Goal: Register for event/course

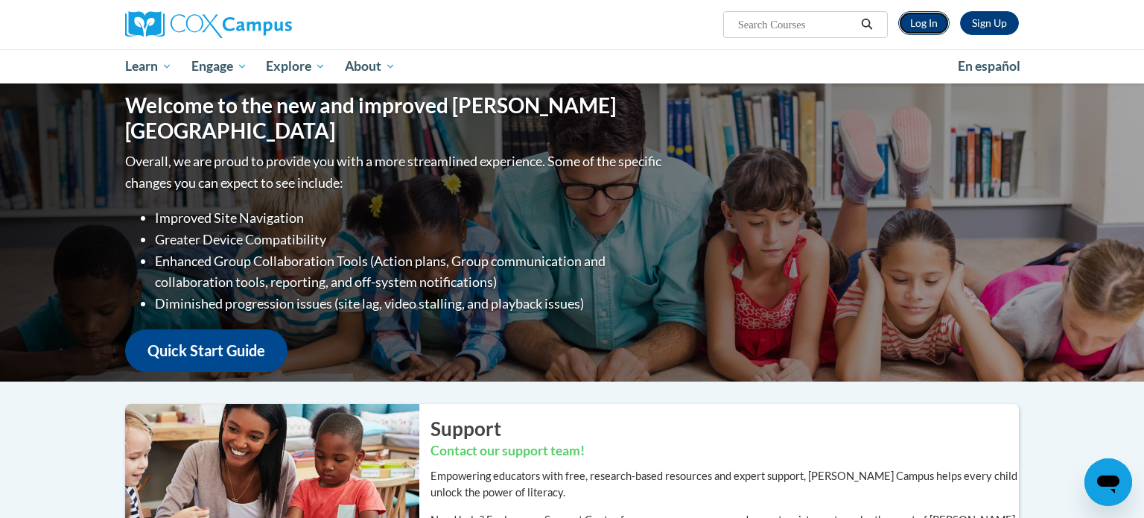
click at [916, 19] on link "Log In" at bounding box center [923, 23] width 51 height 24
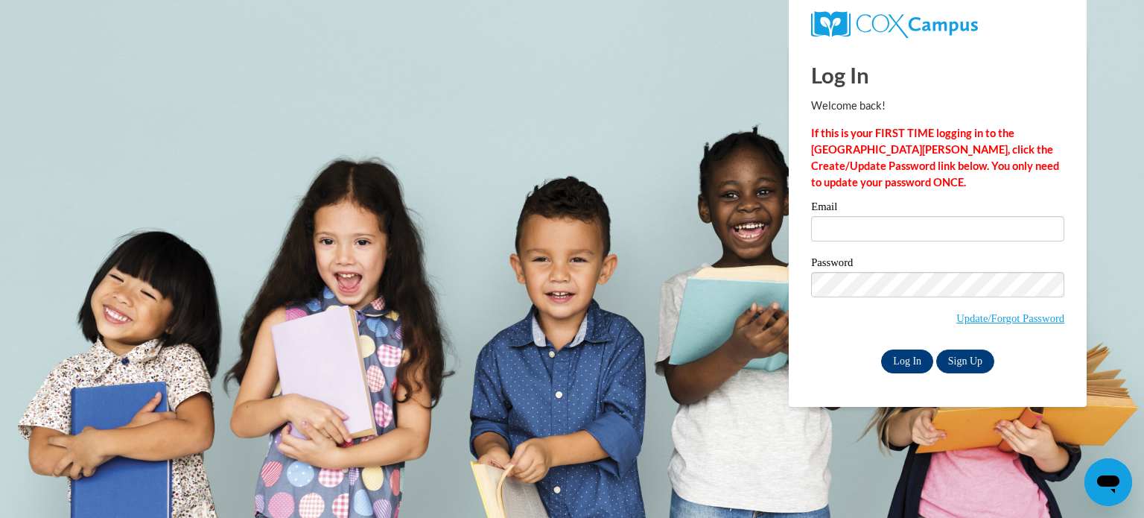
type input "karen.thompson@lamarcountyschools.org"
click at [907, 367] on input "Log In" at bounding box center [907, 361] width 52 height 24
click at [906, 360] on input "Log In" at bounding box center [907, 361] width 52 height 24
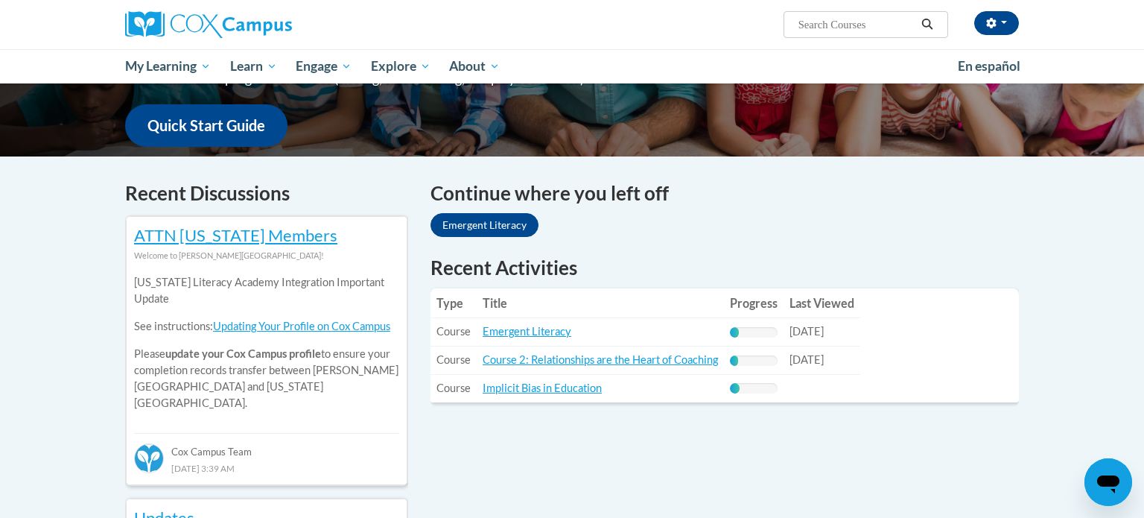
scroll to position [387, 0]
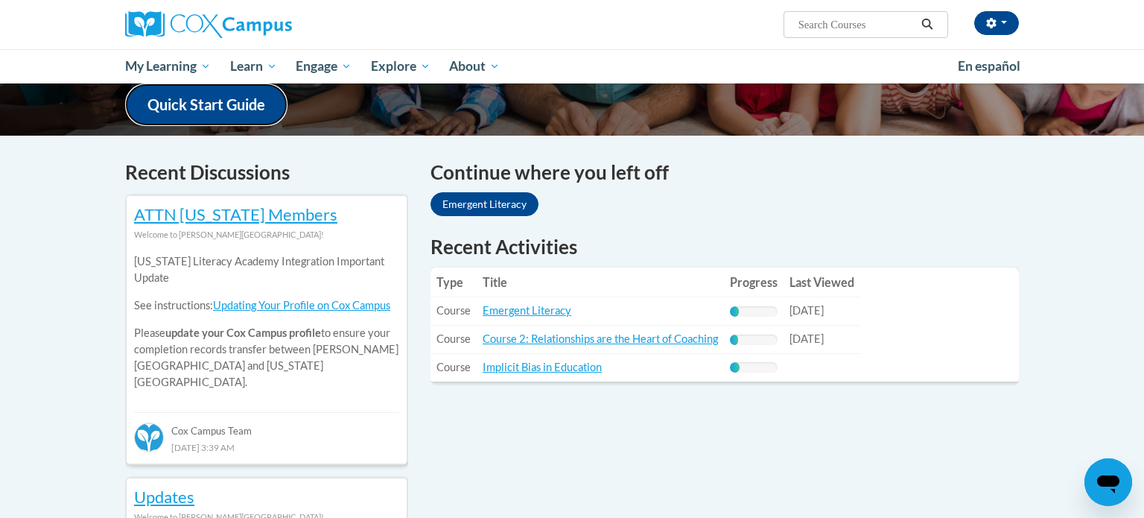
click at [221, 93] on link "Quick Start Guide" at bounding box center [206, 104] width 162 height 42
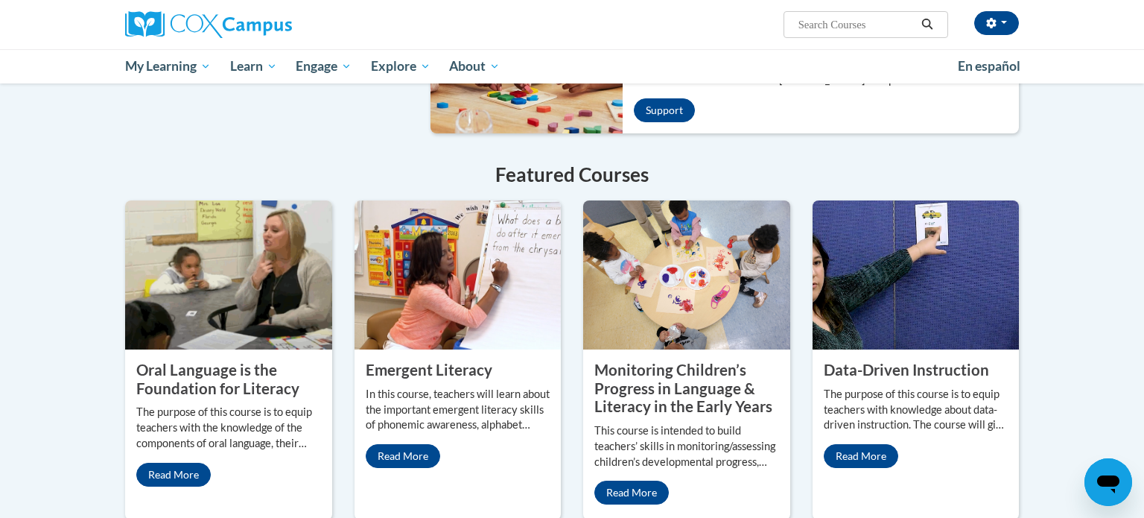
scroll to position [1072, 0]
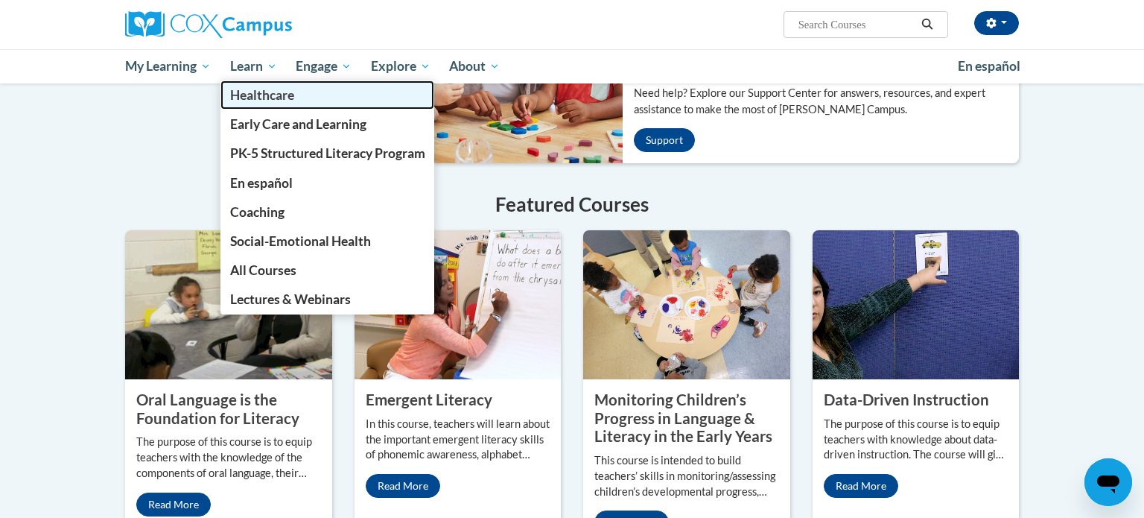
click at [284, 103] on link "Healthcare" at bounding box center [327, 94] width 214 height 29
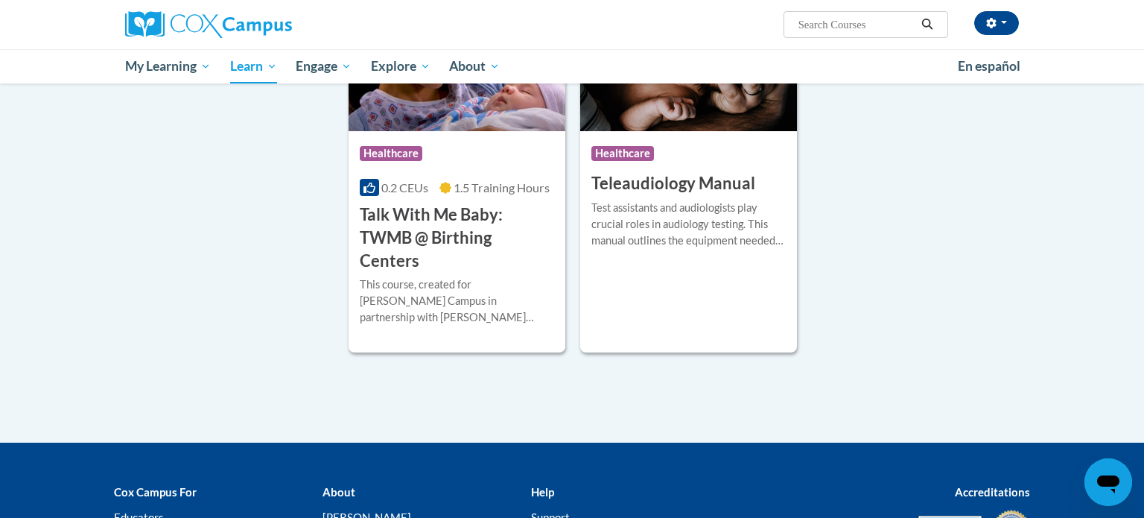
scroll to position [1162, 0]
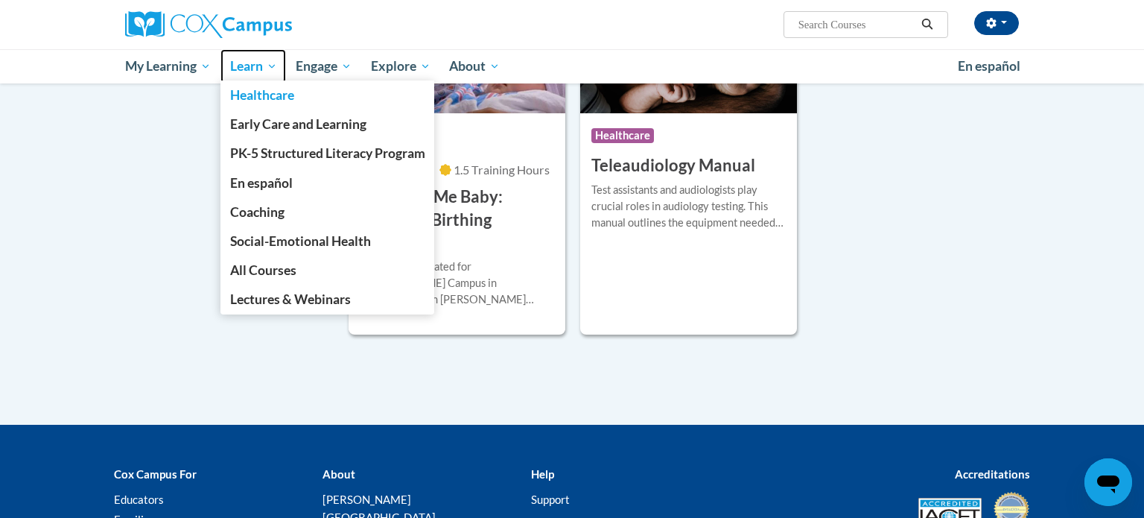
click at [246, 74] on span "Learn" at bounding box center [253, 66] width 47 height 18
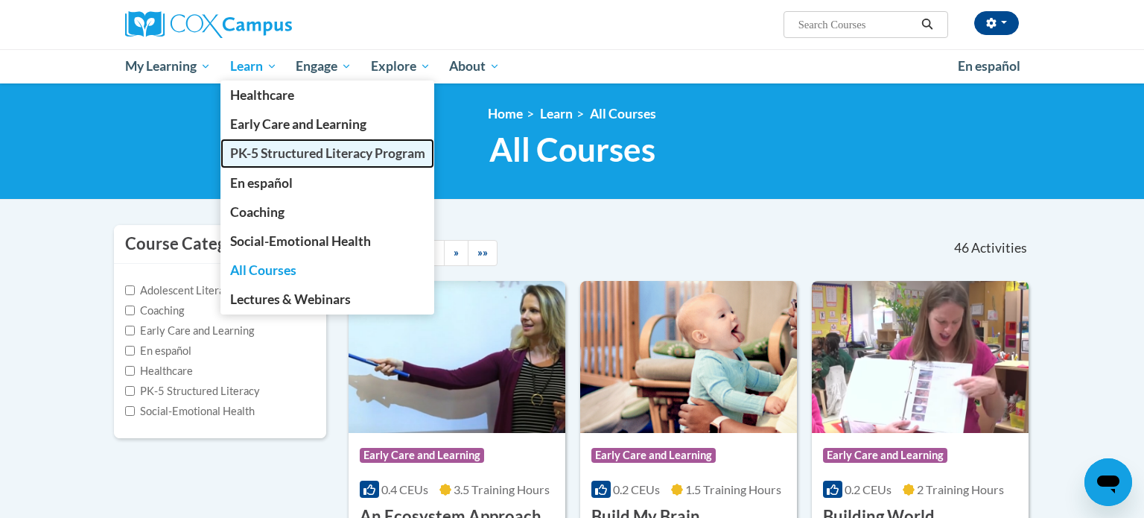
click at [287, 157] on span "PK-5 Structured Literacy Program" at bounding box center [327, 153] width 195 height 16
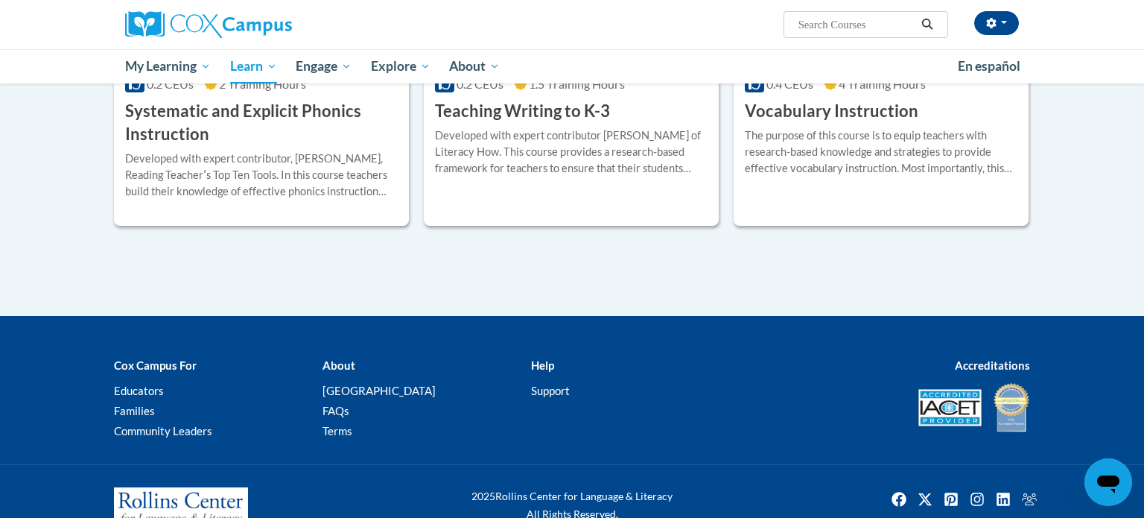
scroll to position [1817, 0]
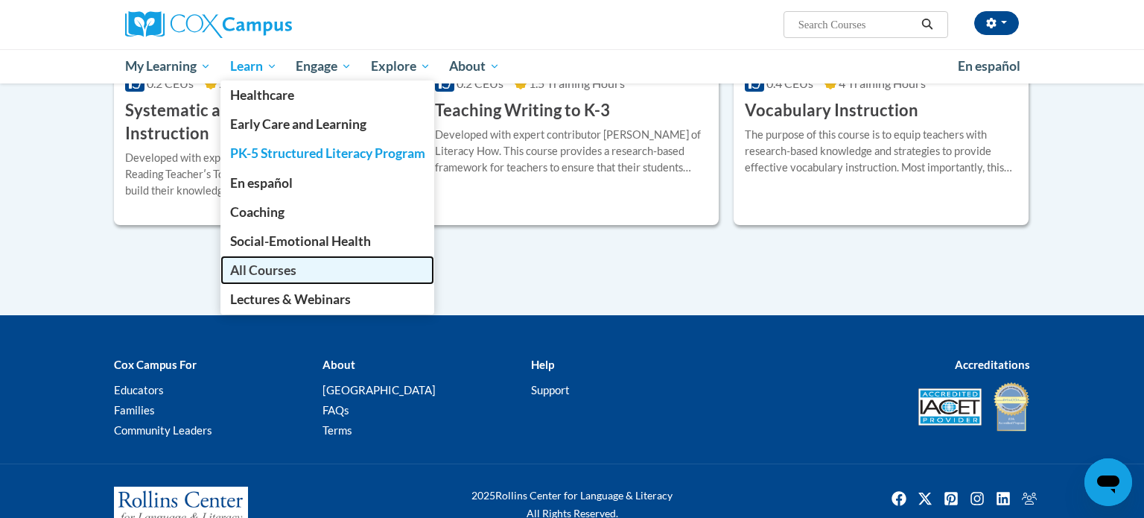
click at [291, 270] on span "All Courses" at bounding box center [263, 270] width 66 height 16
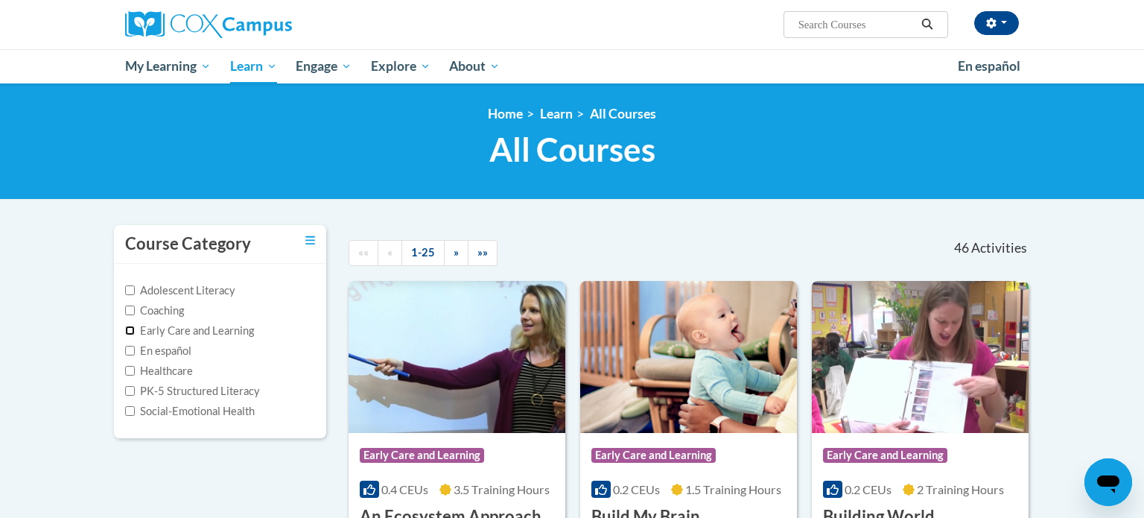
click at [133, 327] on input "Early Care and Learning" at bounding box center [130, 330] width 10 height 10
checkbox input "true"
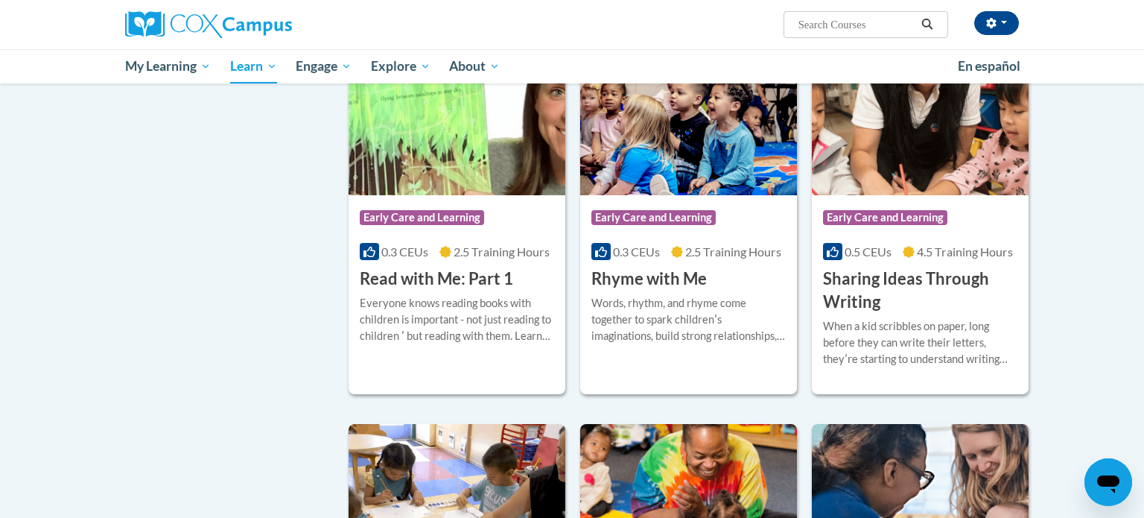
scroll to position [1430, 0]
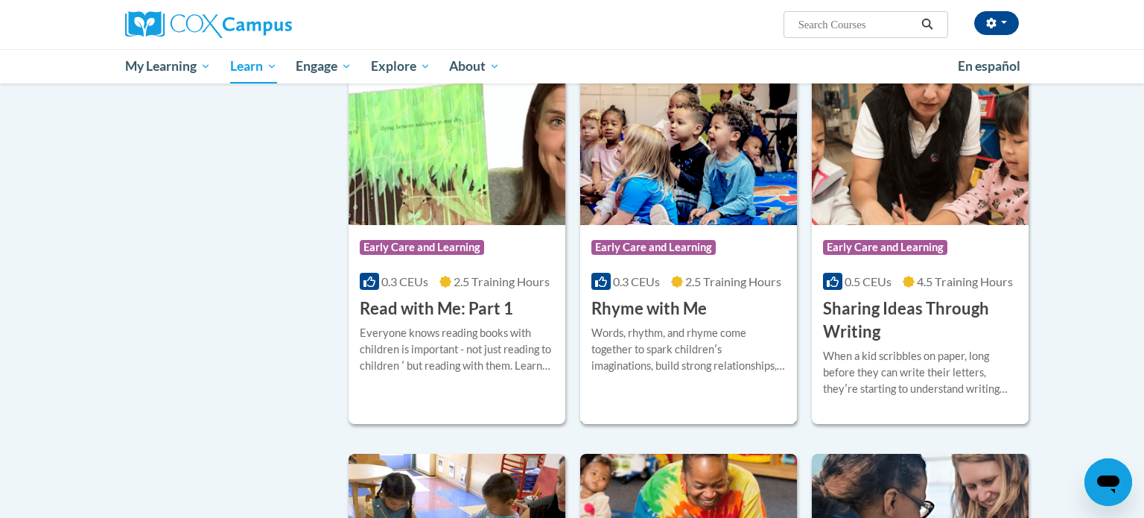
click at [653, 320] on h3 "Rhyme with Me" at bounding box center [648, 308] width 115 height 23
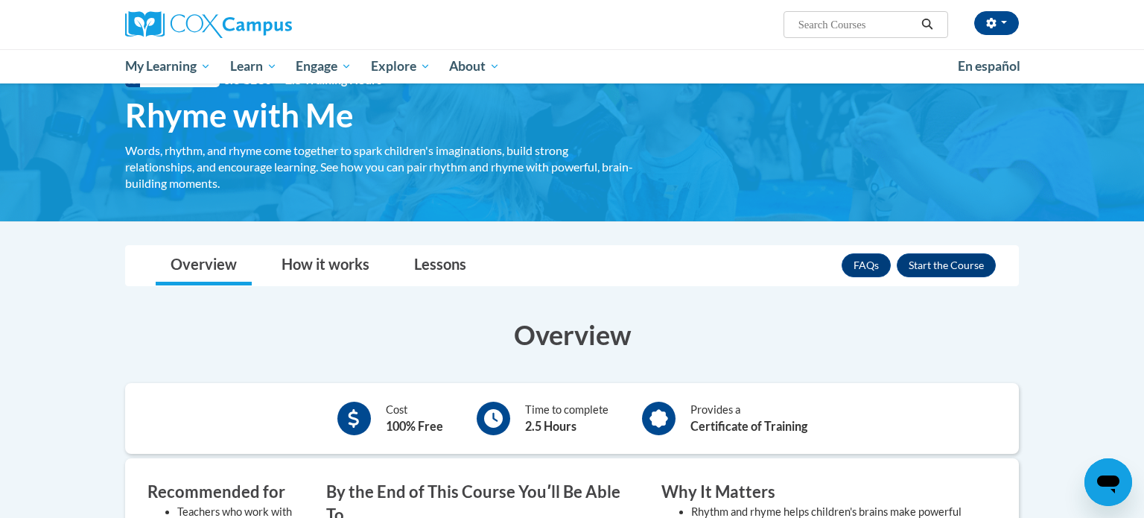
scroll to position [60, 0]
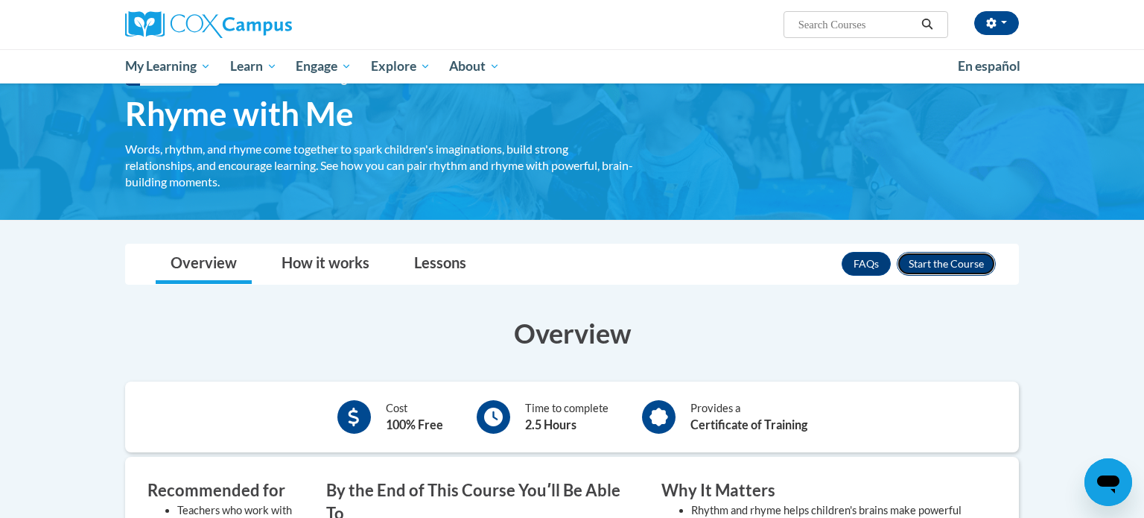
click at [952, 264] on button "Enroll" at bounding box center [946, 264] width 99 height 24
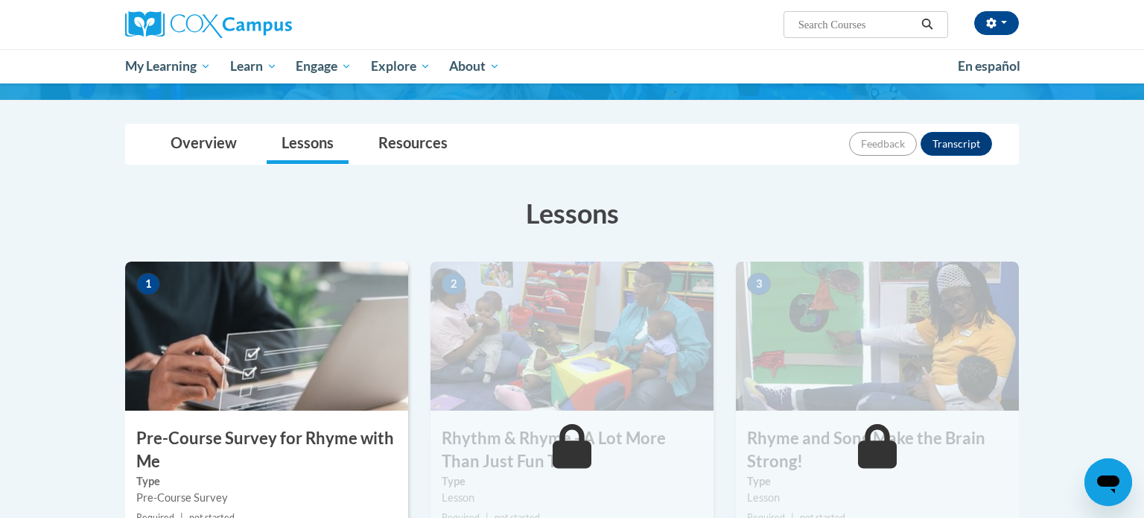
scroll to position [238, 0]
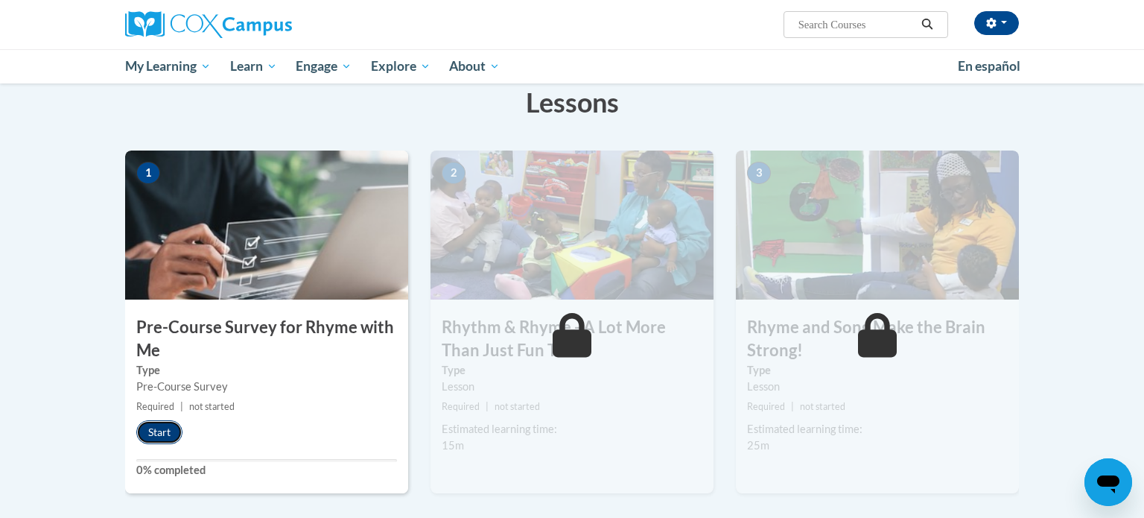
click at [164, 436] on button "Start" at bounding box center [159, 432] width 46 height 24
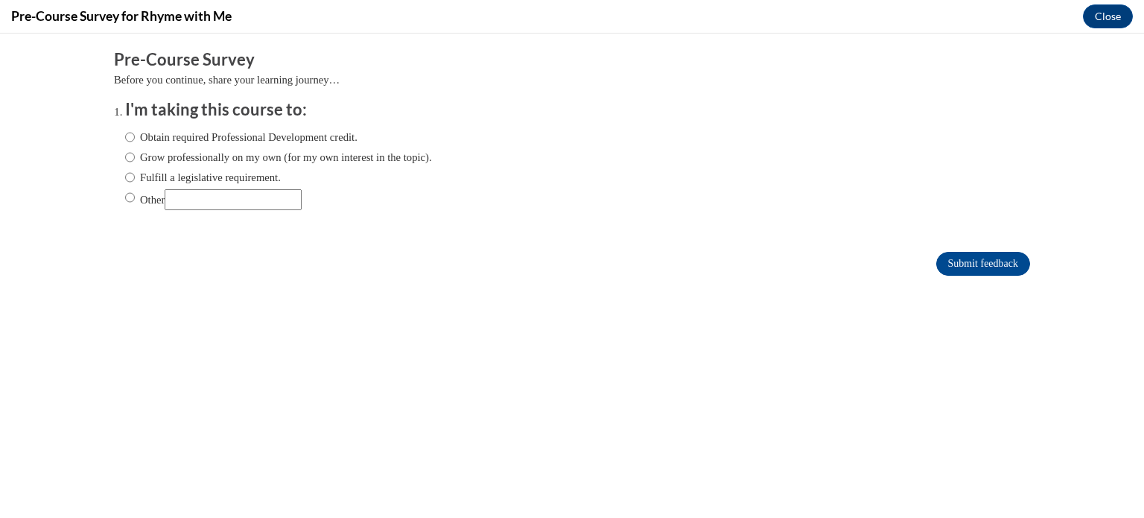
scroll to position [0, 0]
click at [127, 158] on input "Grow professionally on my own (for my own interest in the topic)." at bounding box center [130, 157] width 10 height 16
radio input "true"
click at [982, 264] on input "Submit feedback" at bounding box center [983, 264] width 94 height 24
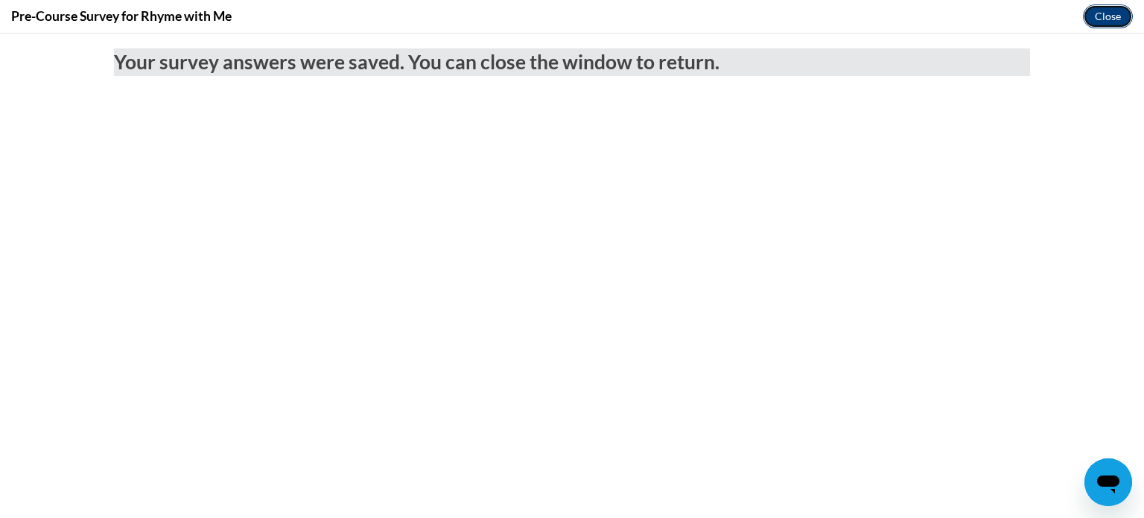
click at [1113, 14] on button "Close" at bounding box center [1108, 16] width 50 height 24
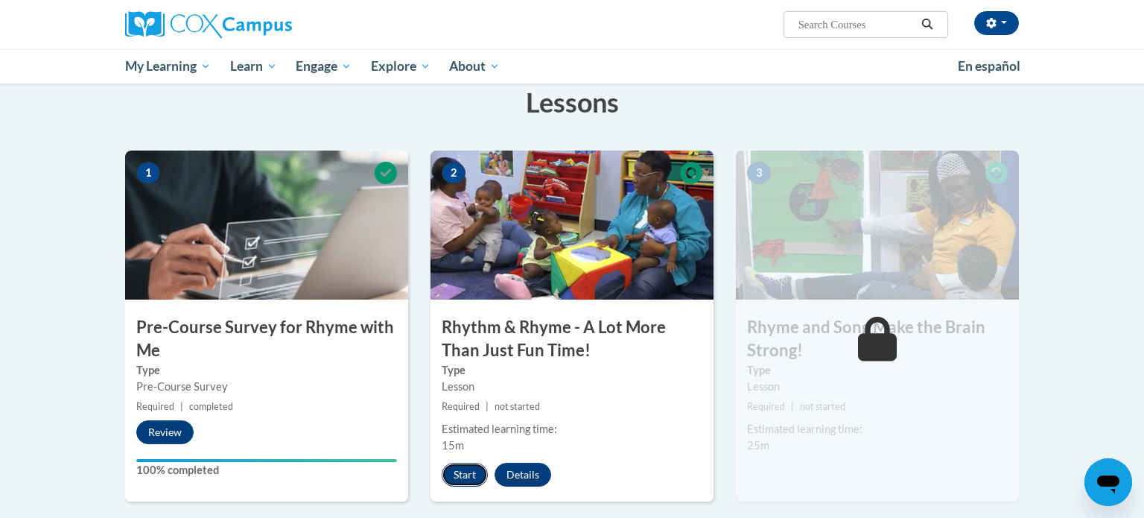
click at [468, 477] on button "Start" at bounding box center [465, 474] width 46 height 24
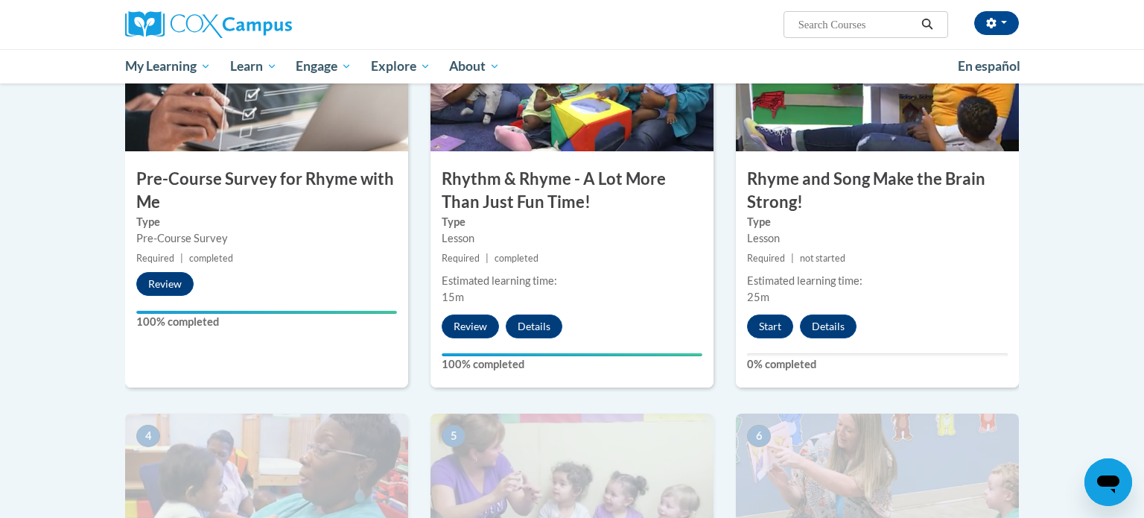
scroll to position [417, 0]
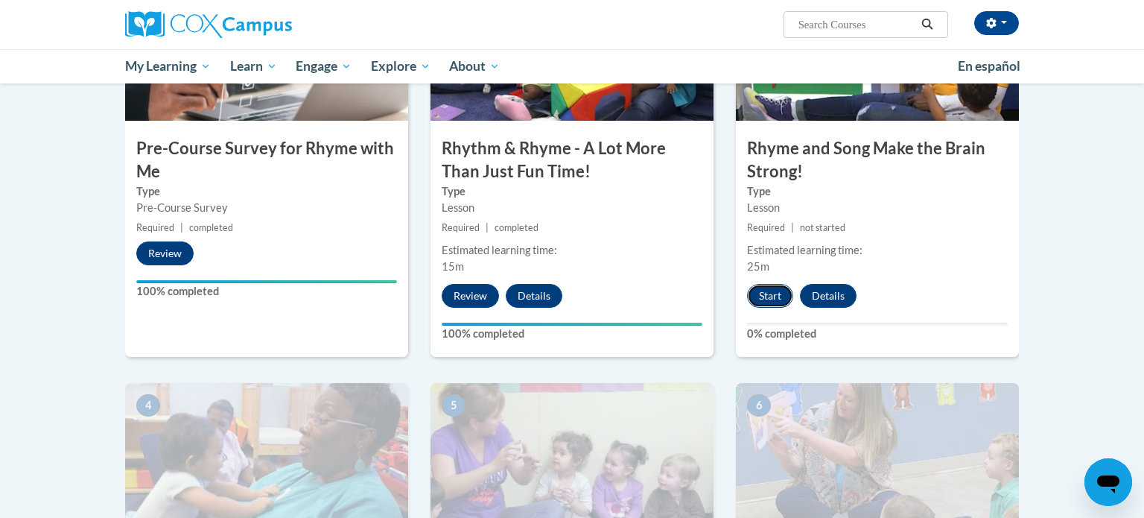
click at [774, 293] on button "Start" at bounding box center [770, 296] width 46 height 24
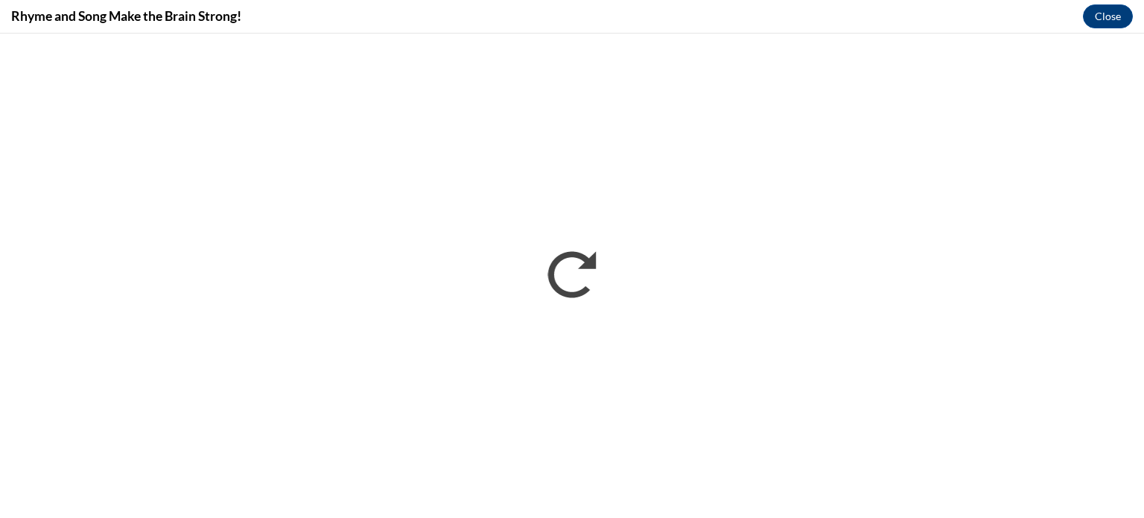
scroll to position [0, 0]
